Goal: Find contact information: Find contact information

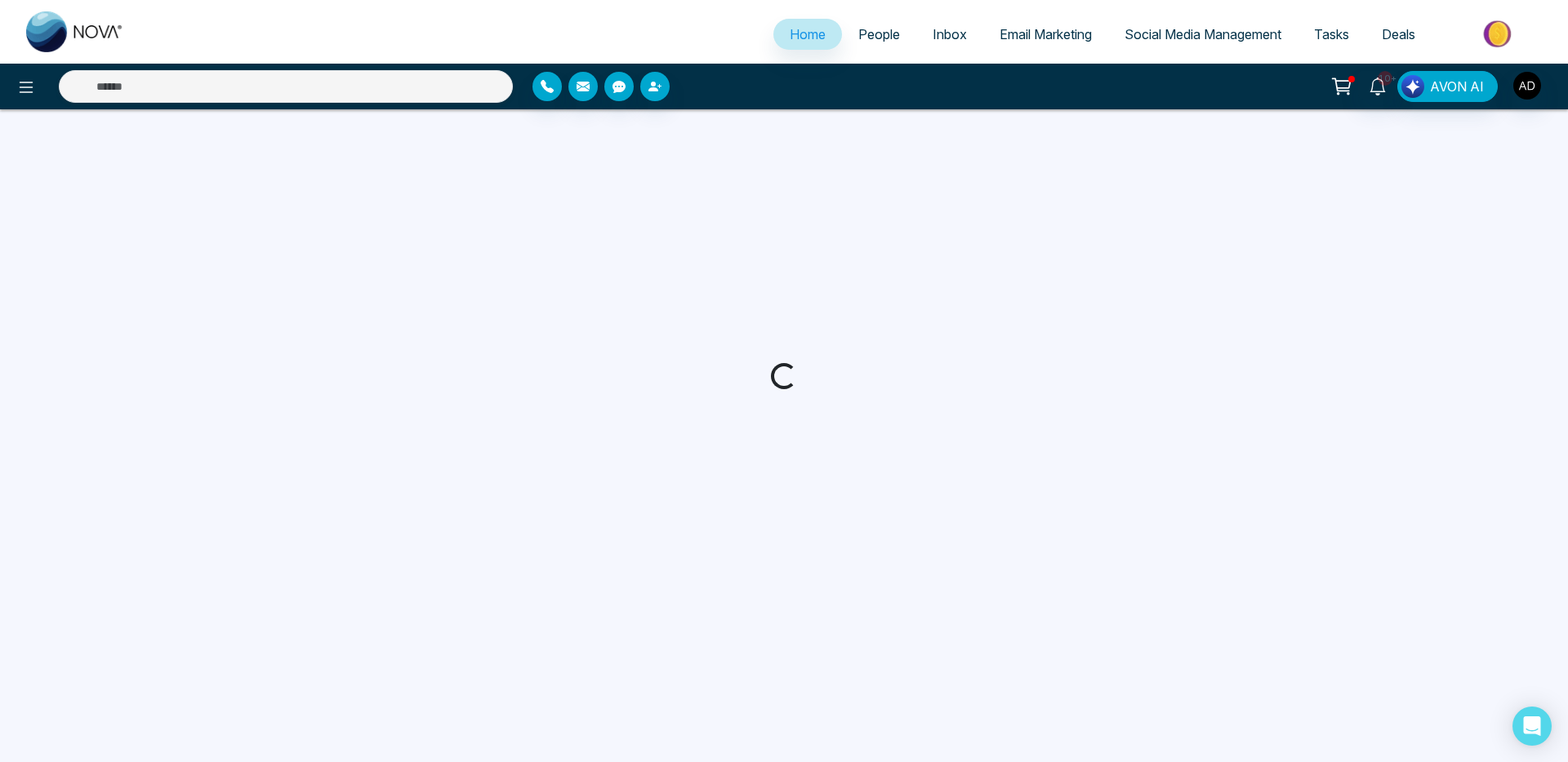
select select "*"
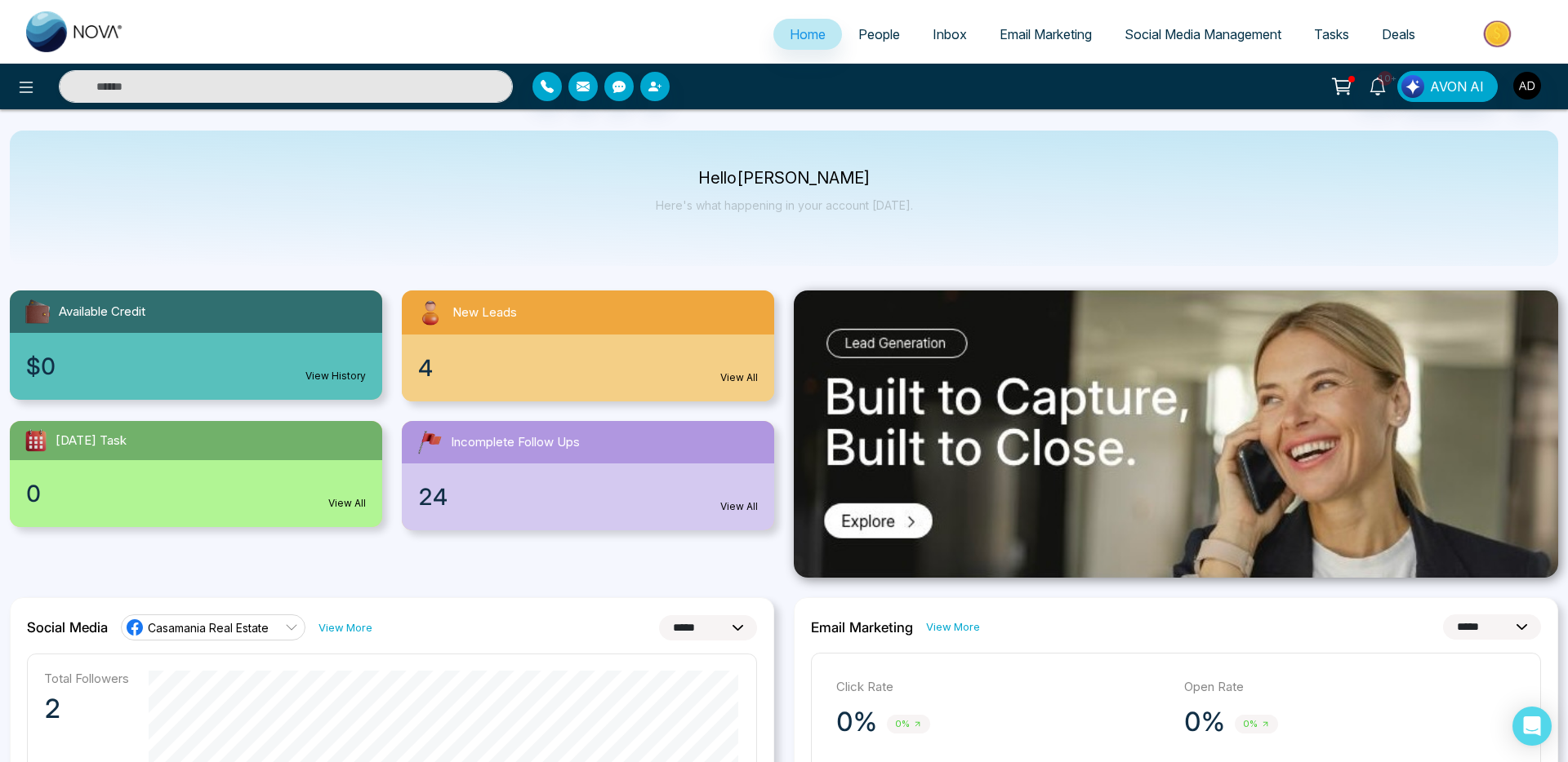
click at [858, 34] on span "People" at bounding box center [879, 34] width 42 height 17
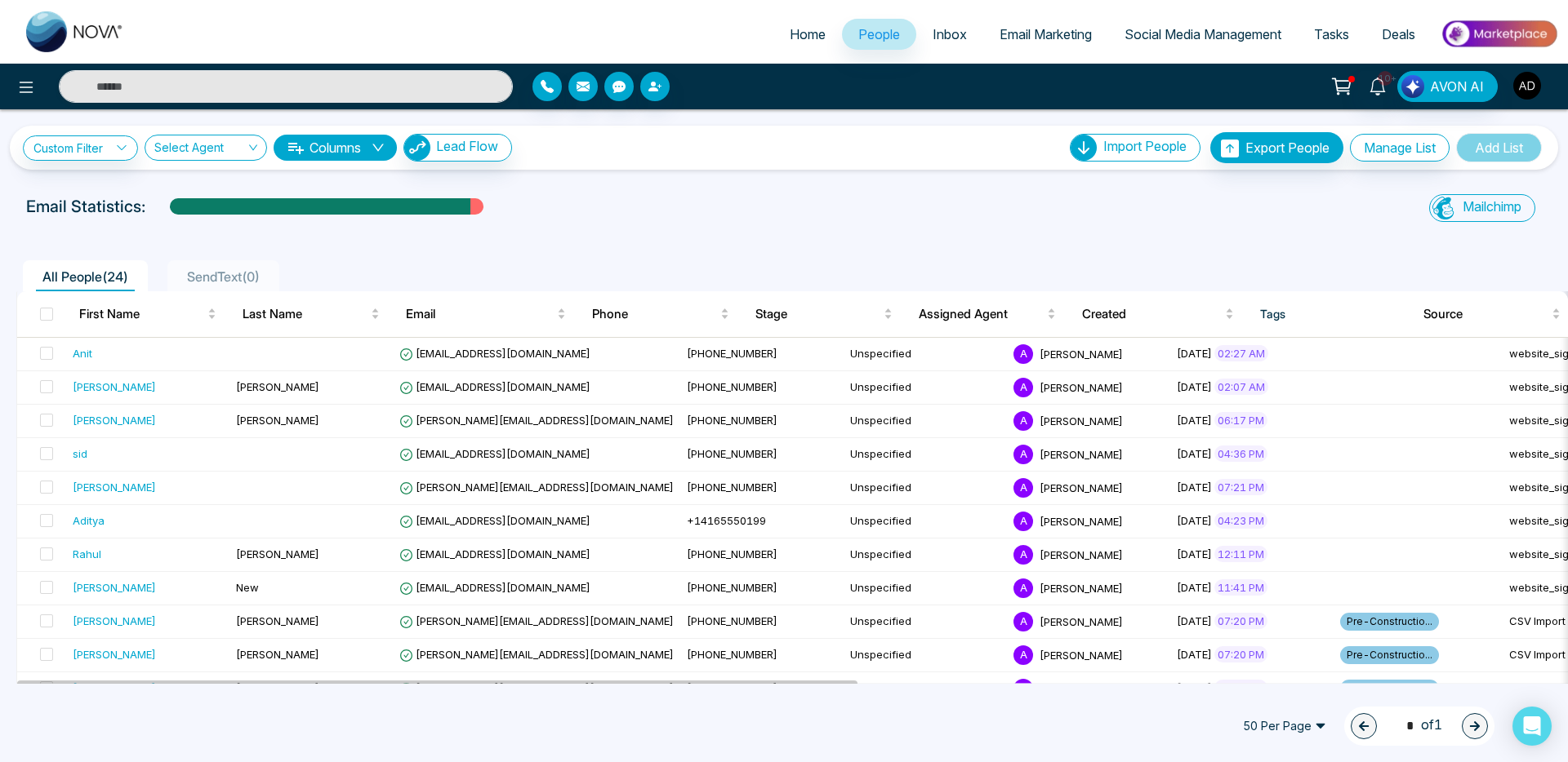
click at [1529, 82] on img "button" at bounding box center [1527, 86] width 27 height 27
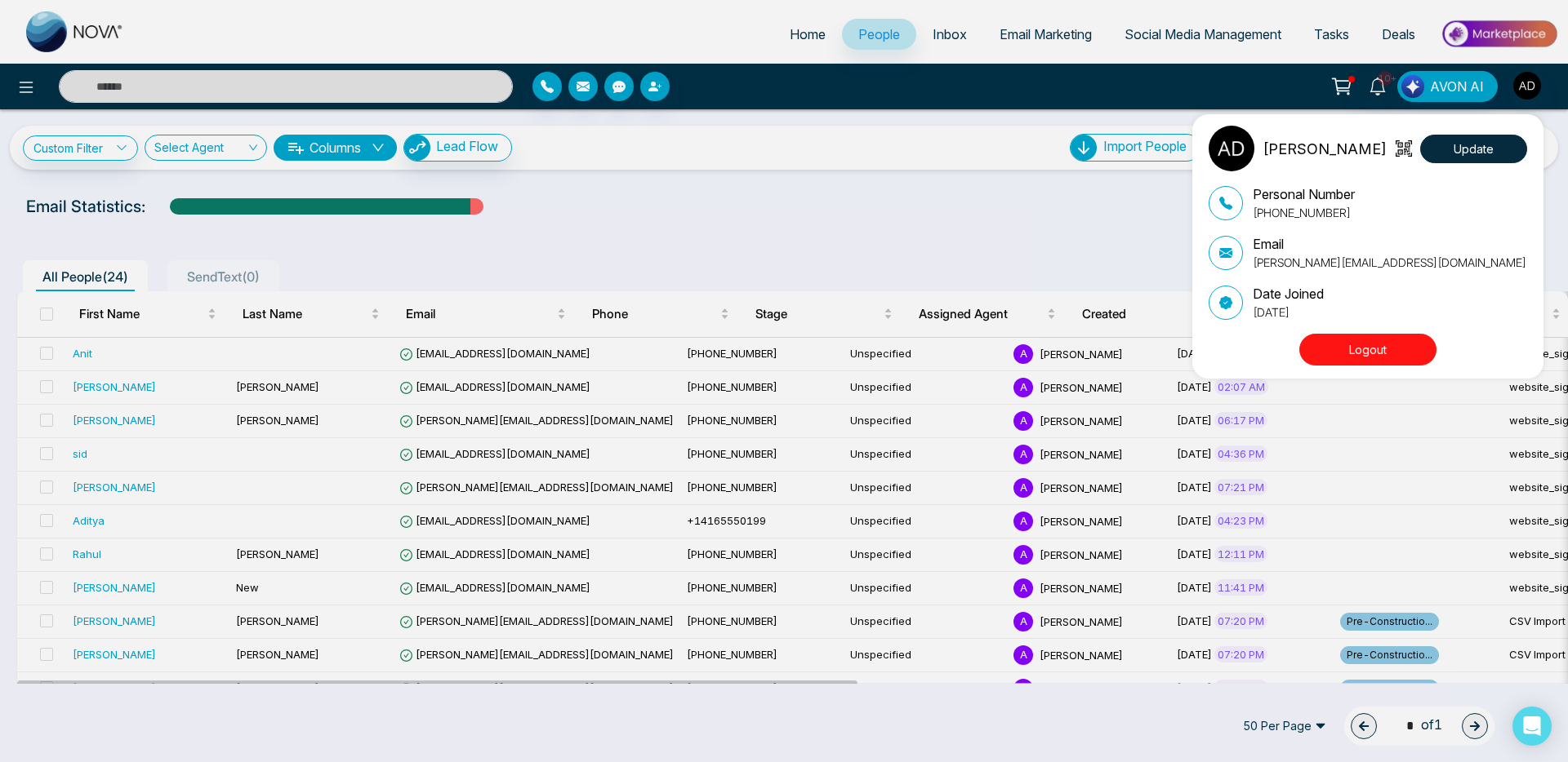
click at [177, 72] on div "[PERSON_NAME] Update Personal Number [PHONE_NUMBER] Email [PERSON_NAME][EMAIL_A…" at bounding box center [784, 381] width 1568 height 762
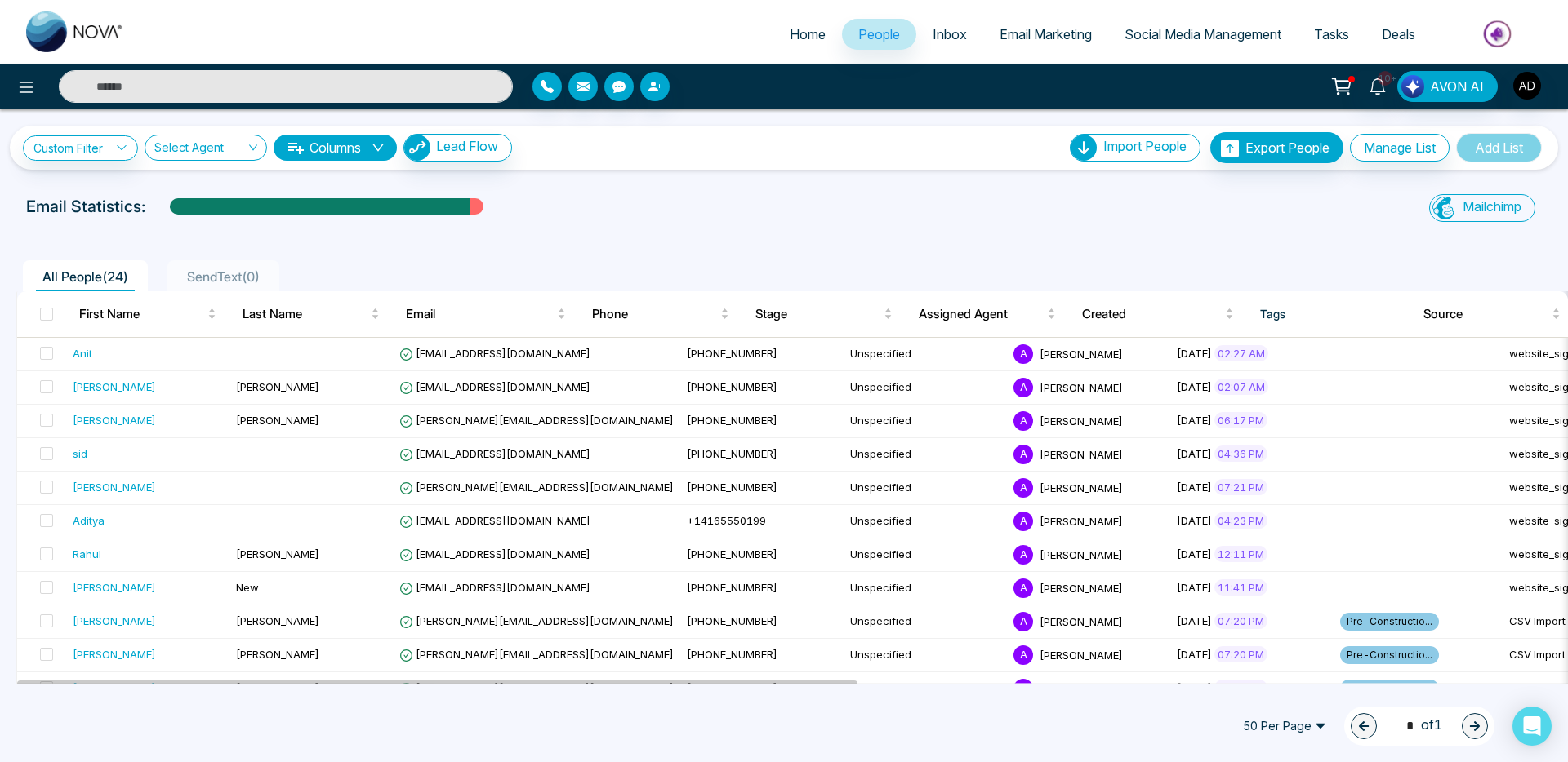
click at [174, 83] on input "text" at bounding box center [285, 86] width 455 height 32
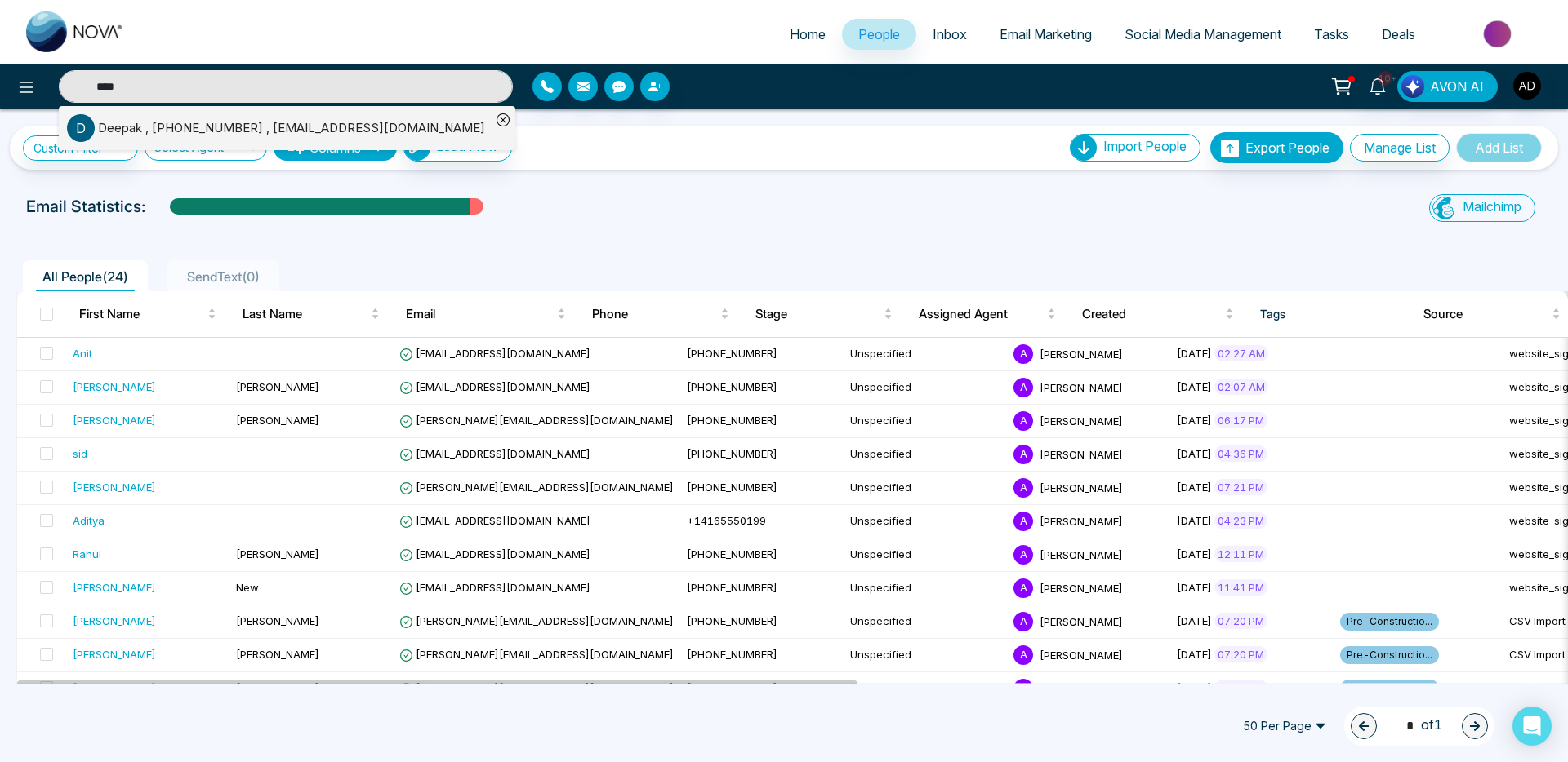
type input "****"
click at [196, 130] on div "Deepak , [PHONE_NUMBER] , [EMAIL_ADDRESS][DOMAIN_NAME]" at bounding box center [291, 128] width 387 height 19
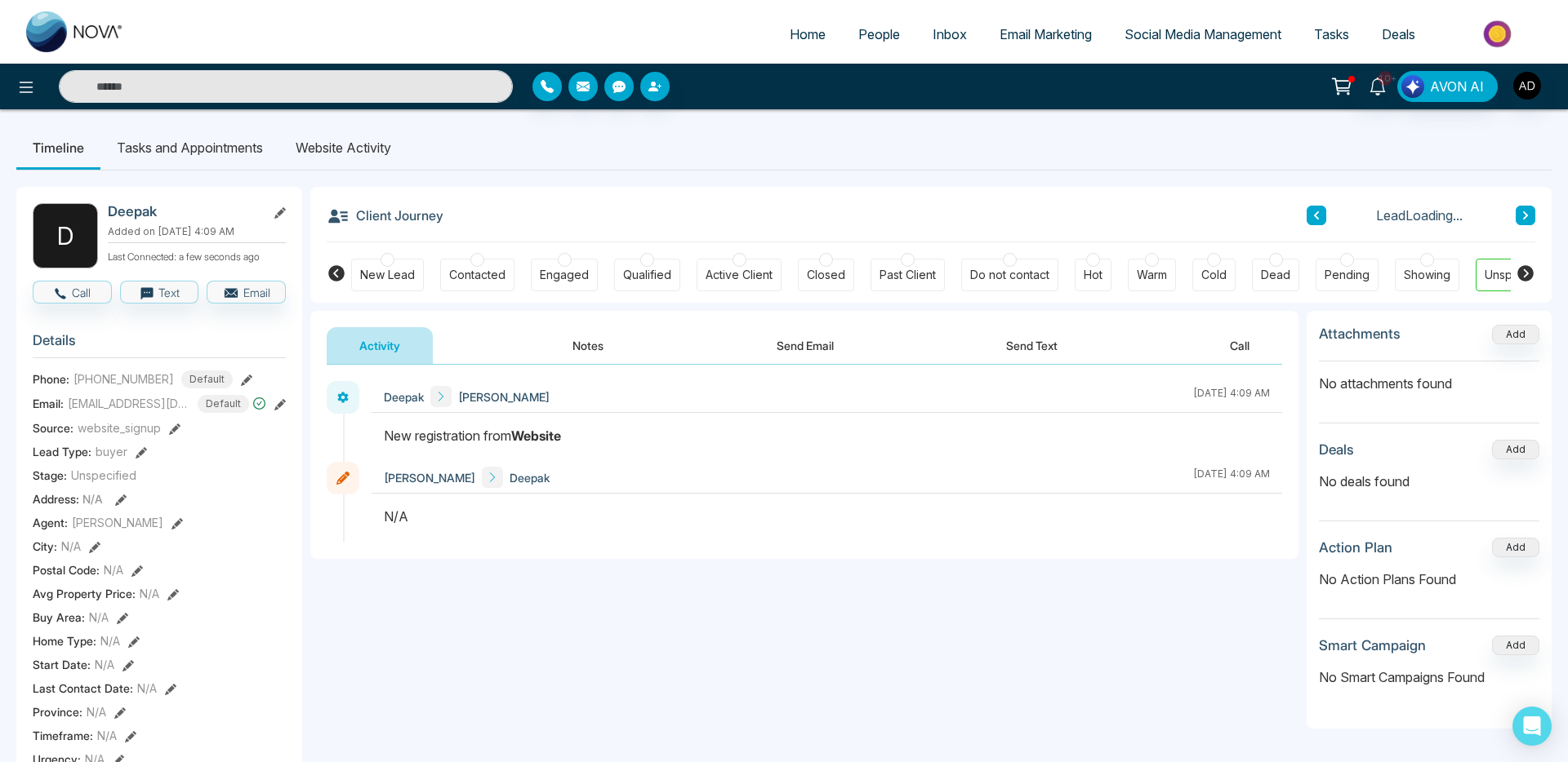
click at [324, 127] on li "Website Activity" at bounding box center [343, 148] width 128 height 44
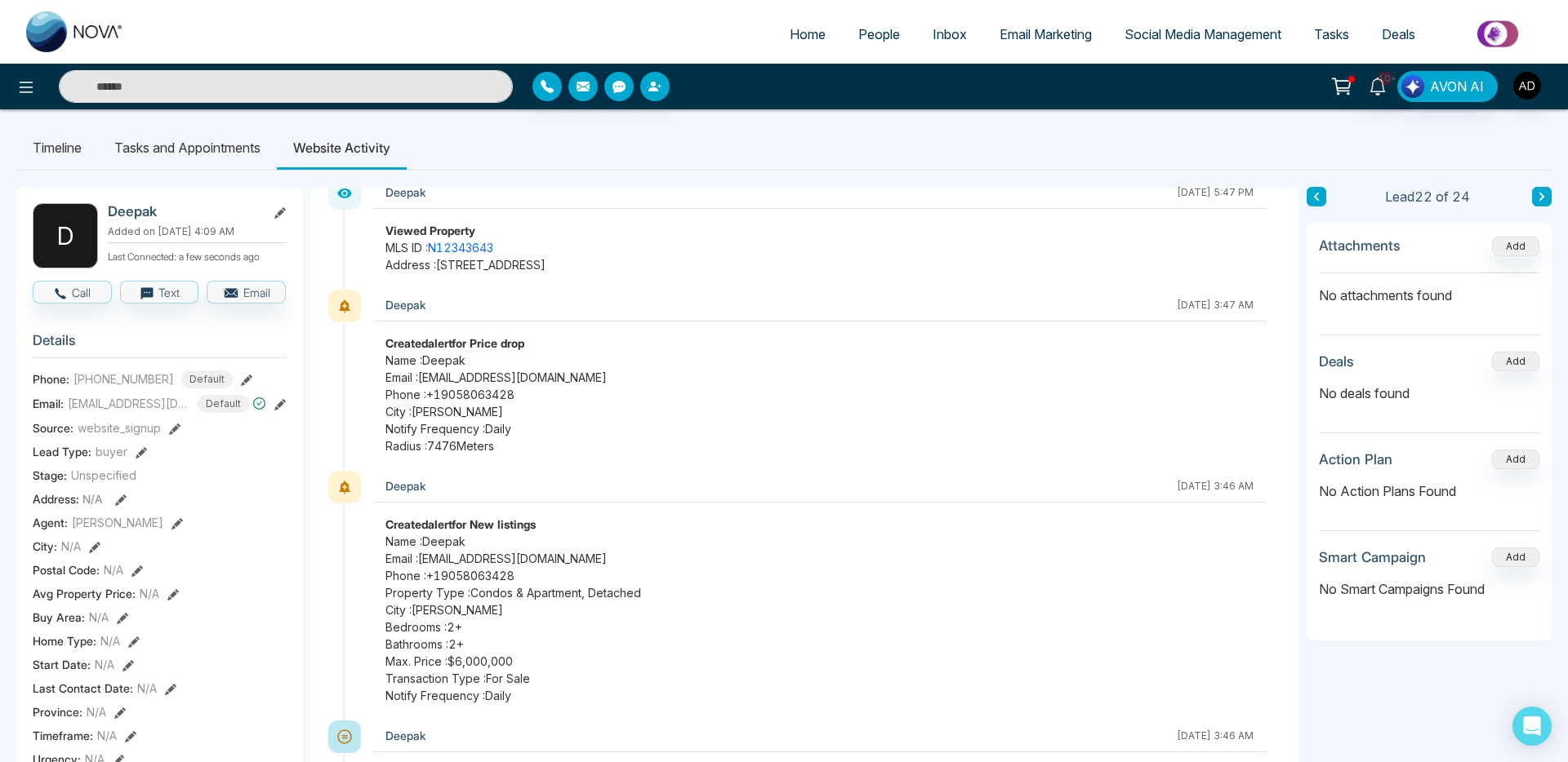
scroll to position [27, 0]
drag, startPoint x: 586, startPoint y: 375, endPoint x: 422, endPoint y: 380, distance: 164.1
click at [422, 380] on span "Email : [EMAIL_ADDRESS][DOMAIN_NAME]" at bounding box center [819, 376] width 868 height 18
copy span "[EMAIL_ADDRESS][DOMAIN_NAME]"
